Goal: Book appointment/travel/reservation

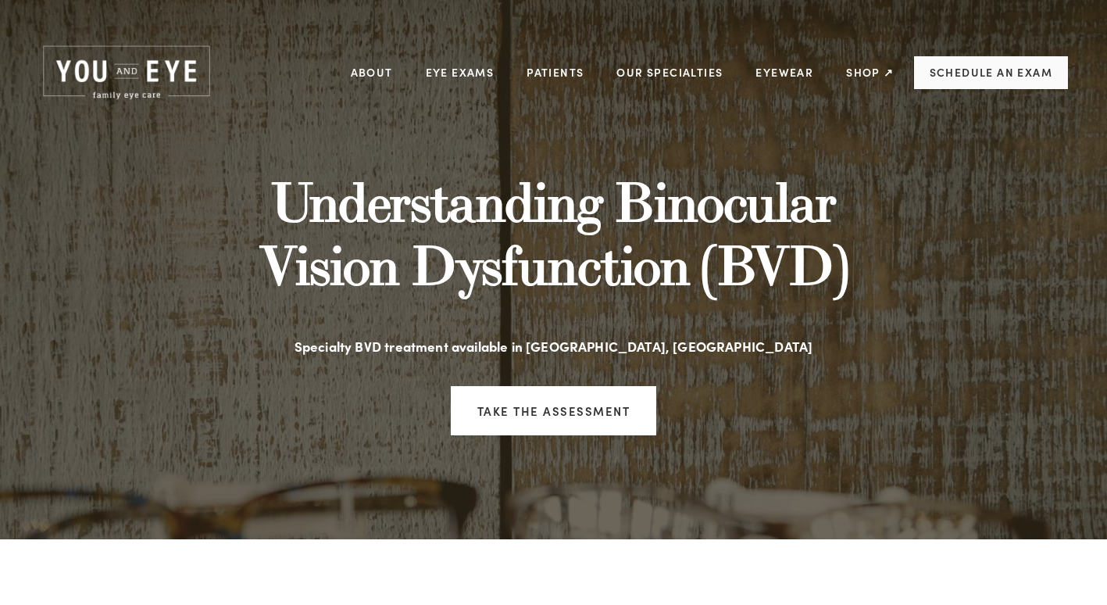
click at [987, 66] on link "Schedule an Exam" at bounding box center [991, 72] width 154 height 33
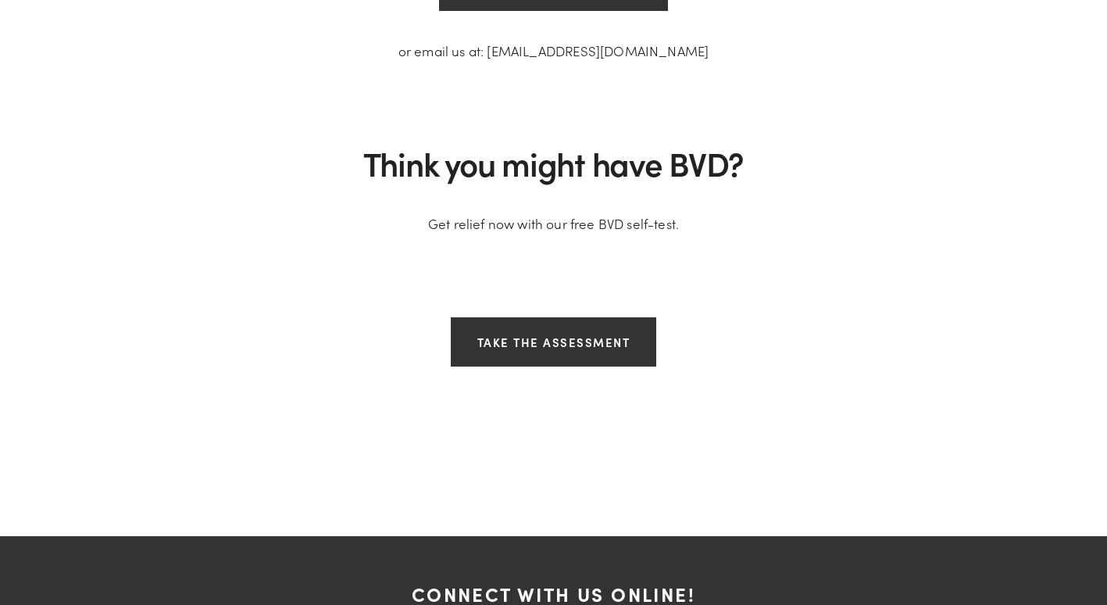
scroll to position [4387, 0]
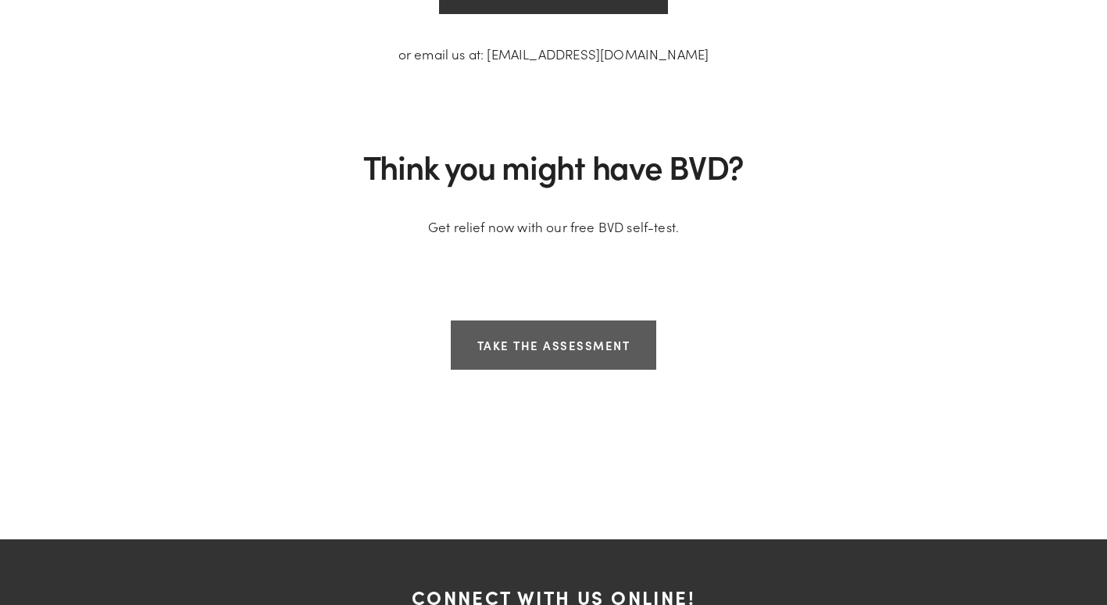
click at [558, 348] on link "Take the assessment" at bounding box center [554, 344] width 206 height 49
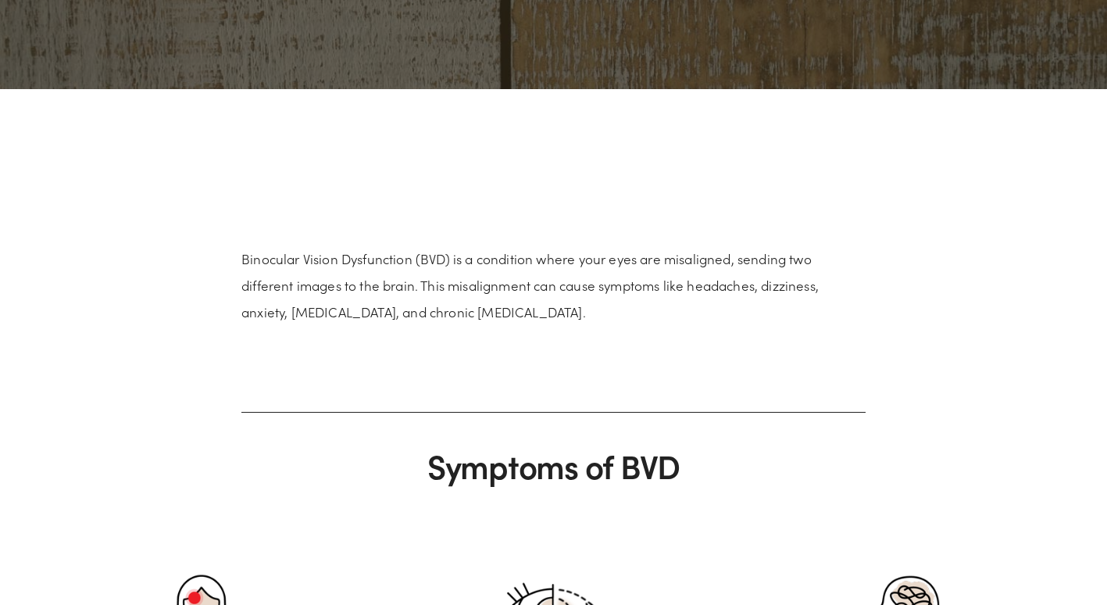
scroll to position [0, 0]
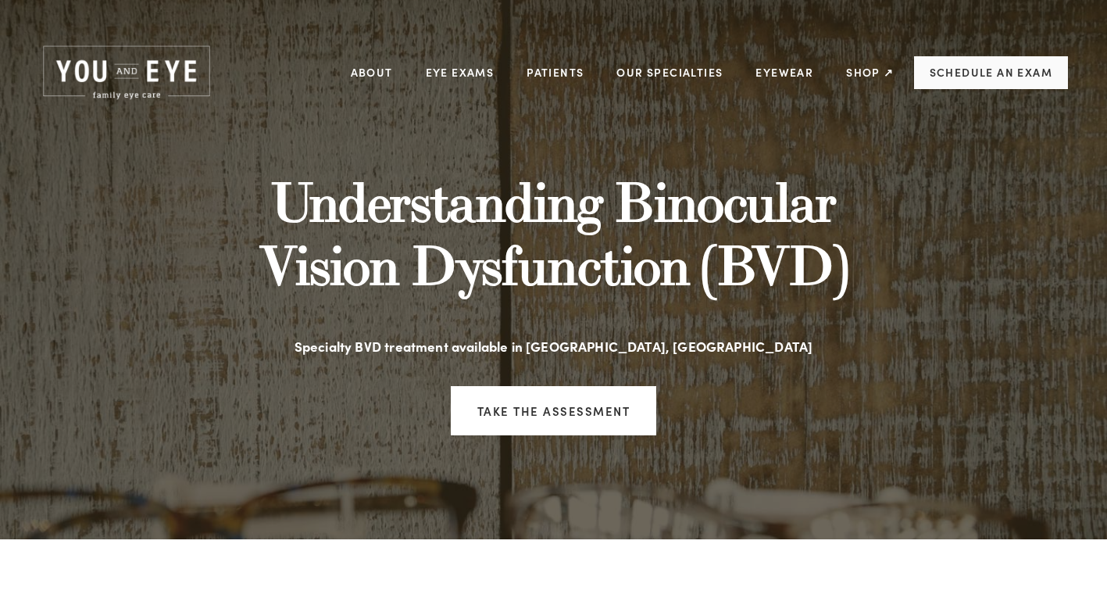
click at [998, 73] on link "Schedule an Exam" at bounding box center [991, 72] width 154 height 33
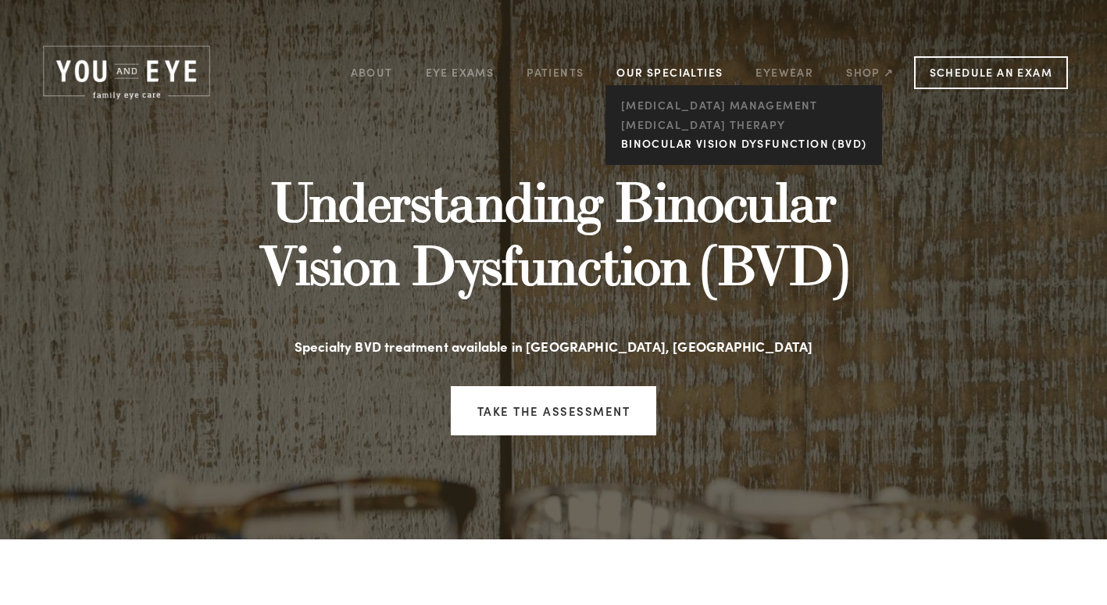
click at [662, 142] on link "Binocular Vision Dysfunction (BVD)" at bounding box center [744, 144] width 254 height 20
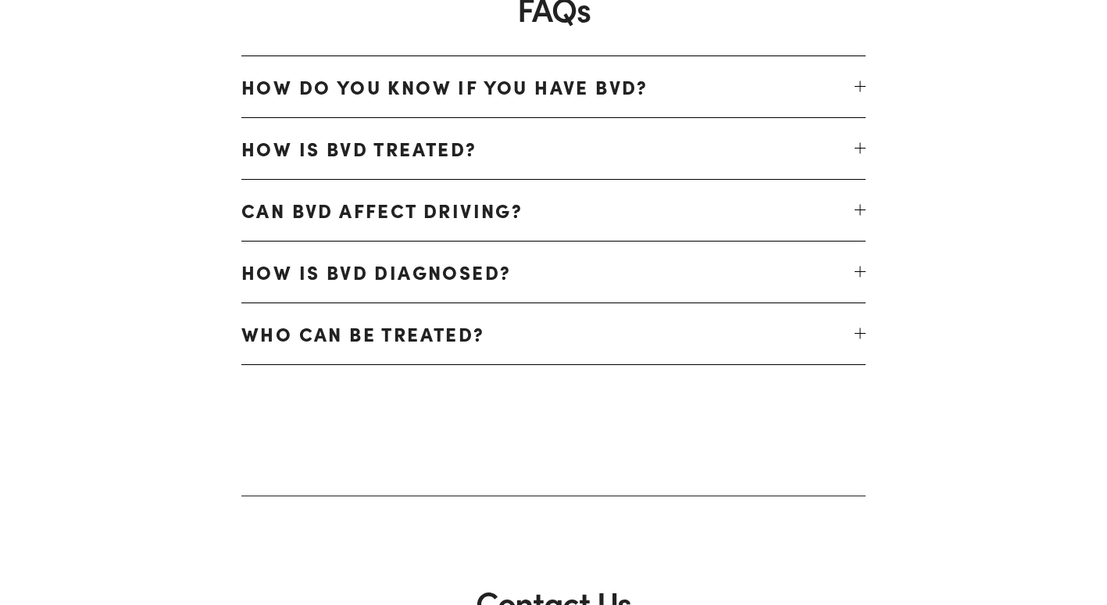
scroll to position [3636, 0]
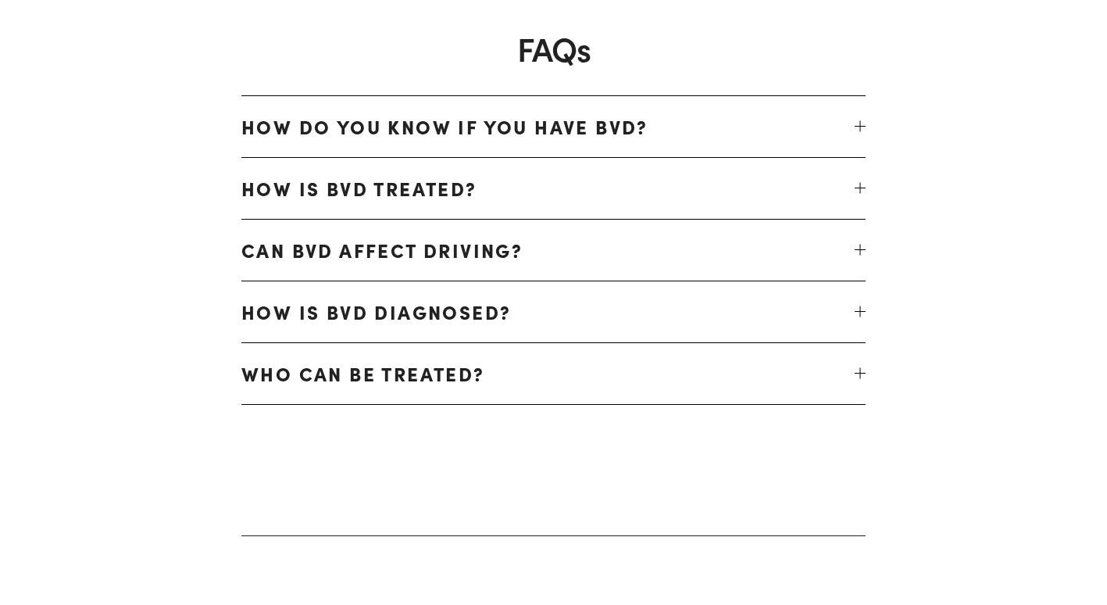
click at [859, 308] on div at bounding box center [860, 311] width 11 height 11
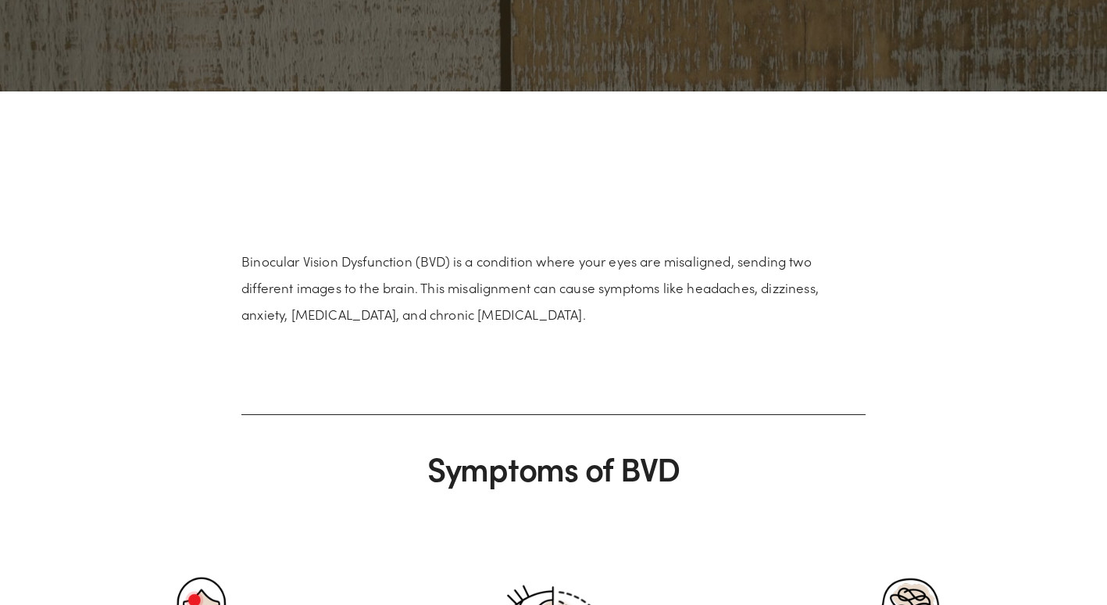
scroll to position [0, 0]
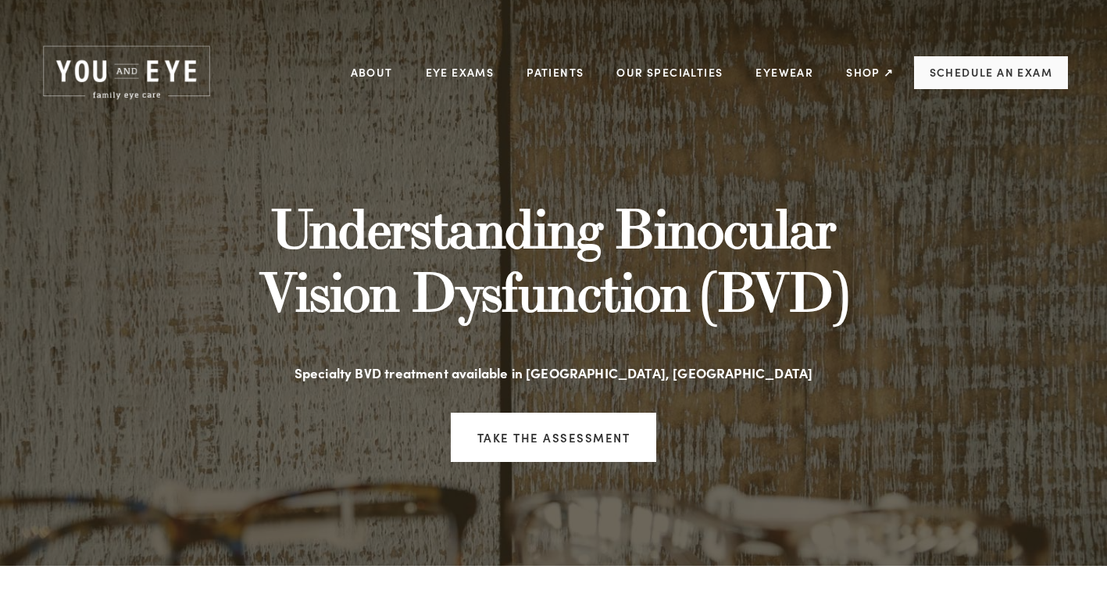
click at [1004, 74] on link "Schedule an Exam" at bounding box center [991, 72] width 154 height 33
